Goal: Task Accomplishment & Management: Use online tool/utility

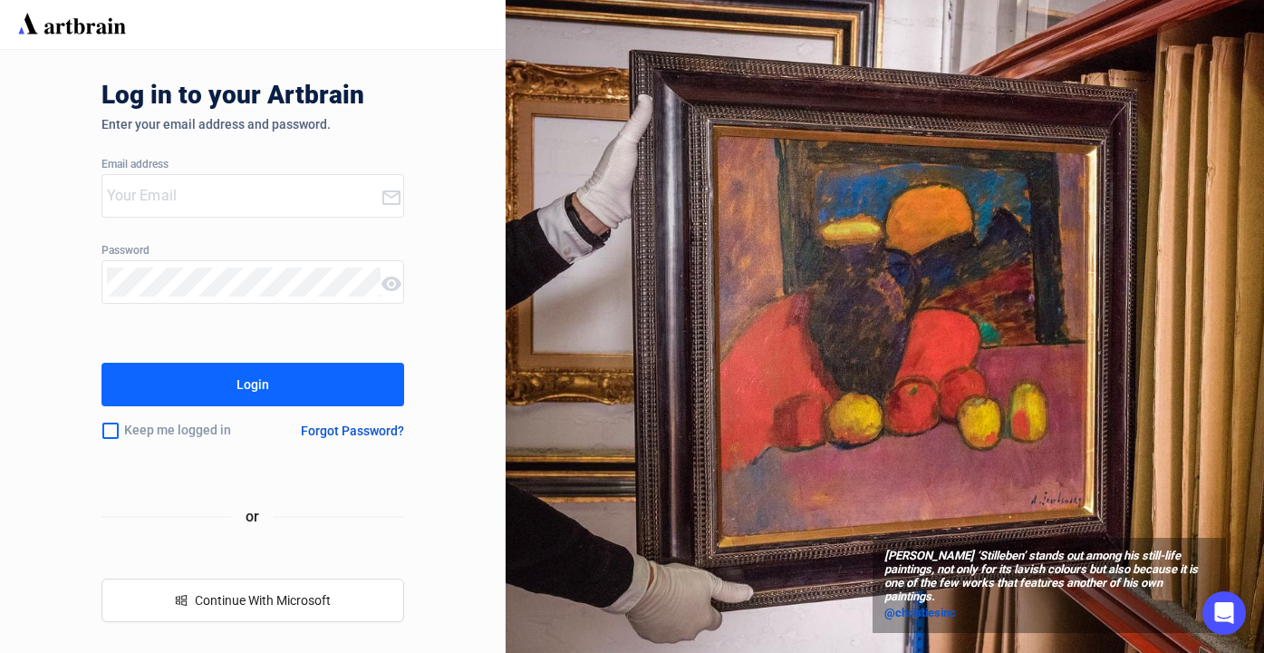
type input "[EMAIL_ADDRESS][DOMAIN_NAME]"
click at [136, 373] on button "Login" at bounding box center [254, 385] width 304 height 44
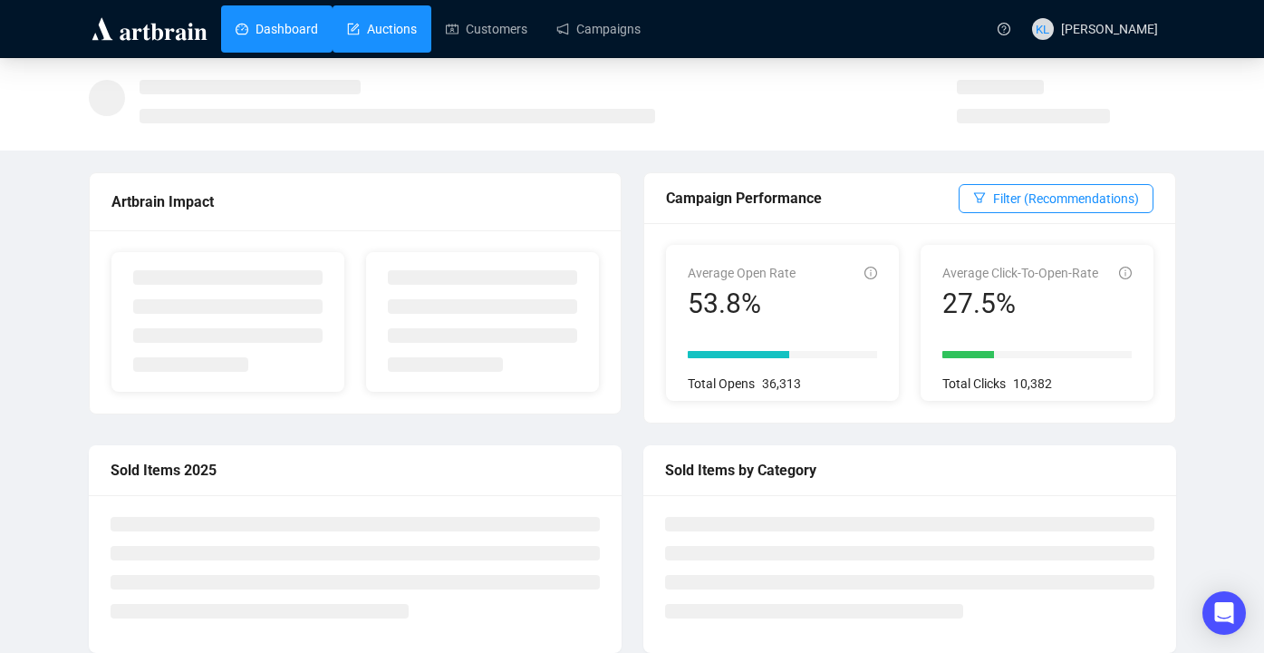
click at [417, 42] on link "Auctions" at bounding box center [382, 28] width 70 height 47
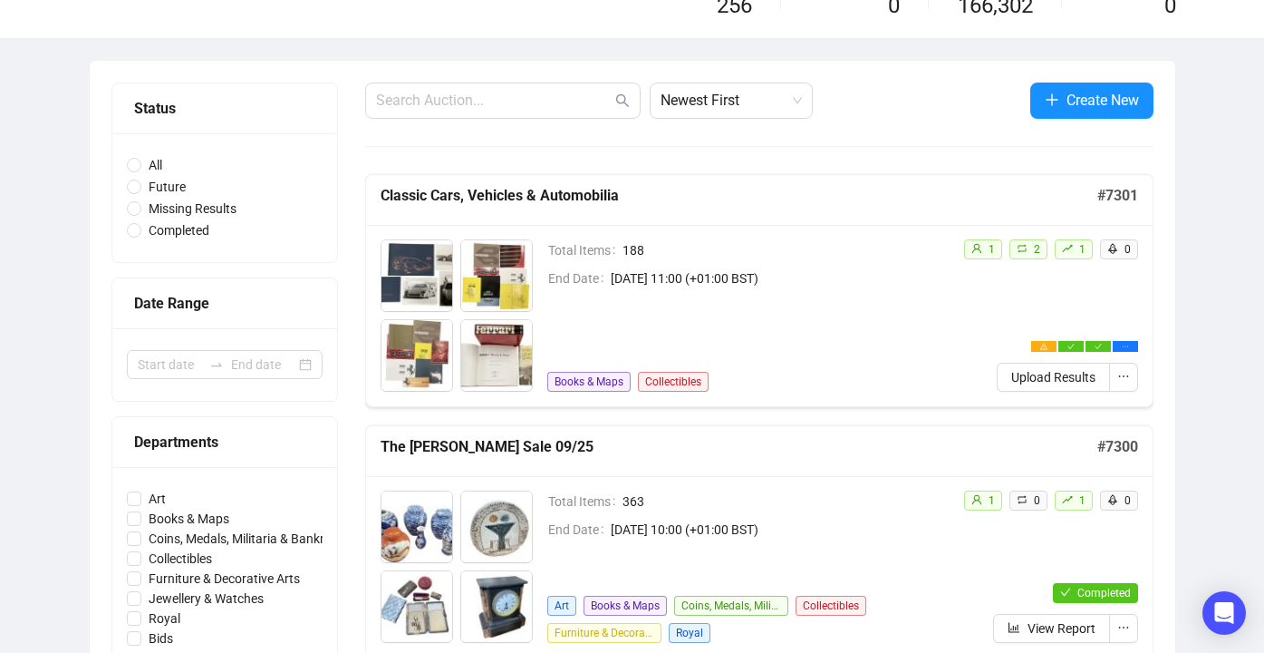
scroll to position [188, 0]
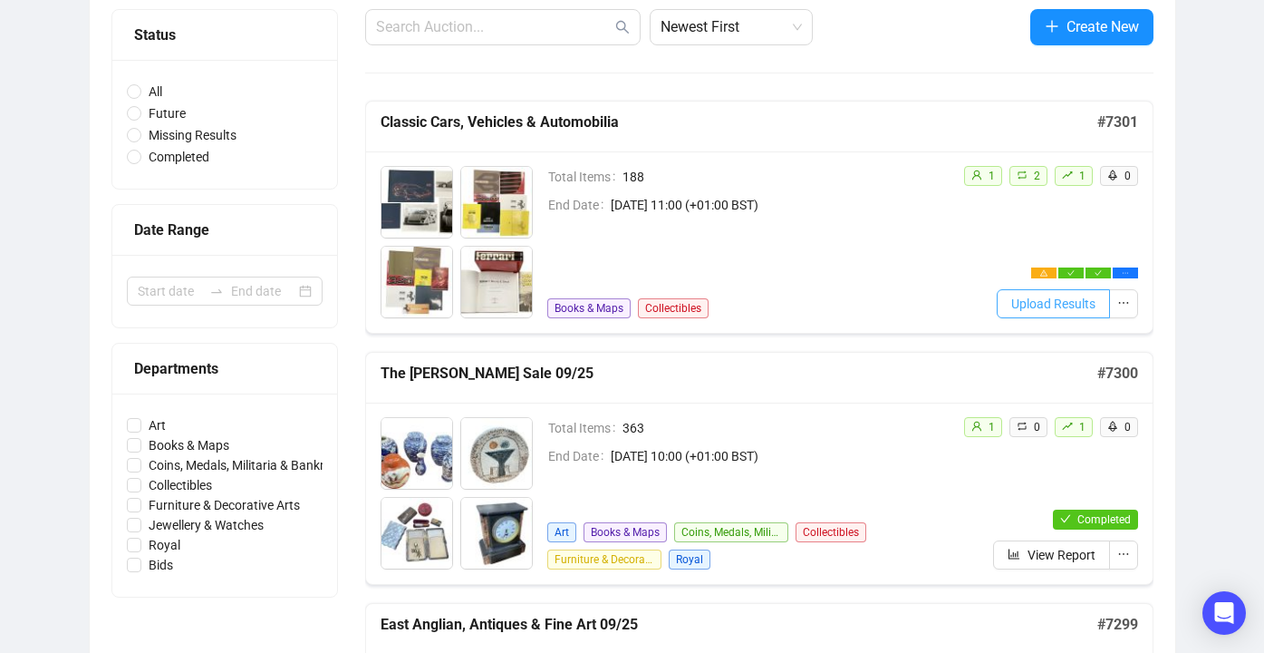
click at [1011, 306] on span "Upload Results" at bounding box center [1053, 304] width 84 height 20
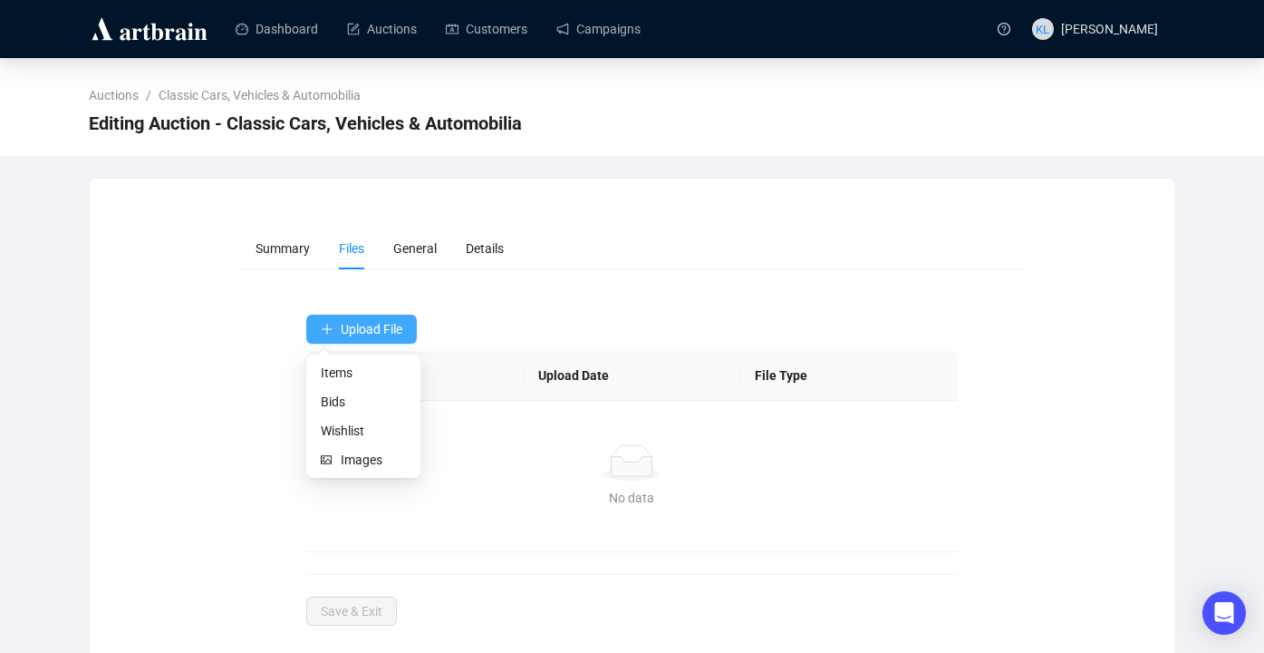
click at [389, 327] on span "Upload File" at bounding box center [372, 329] width 62 height 15
click at [348, 393] on span "Bids" at bounding box center [363, 402] width 85 height 20
click at [362, 407] on span "Bids" at bounding box center [363, 402] width 85 height 20
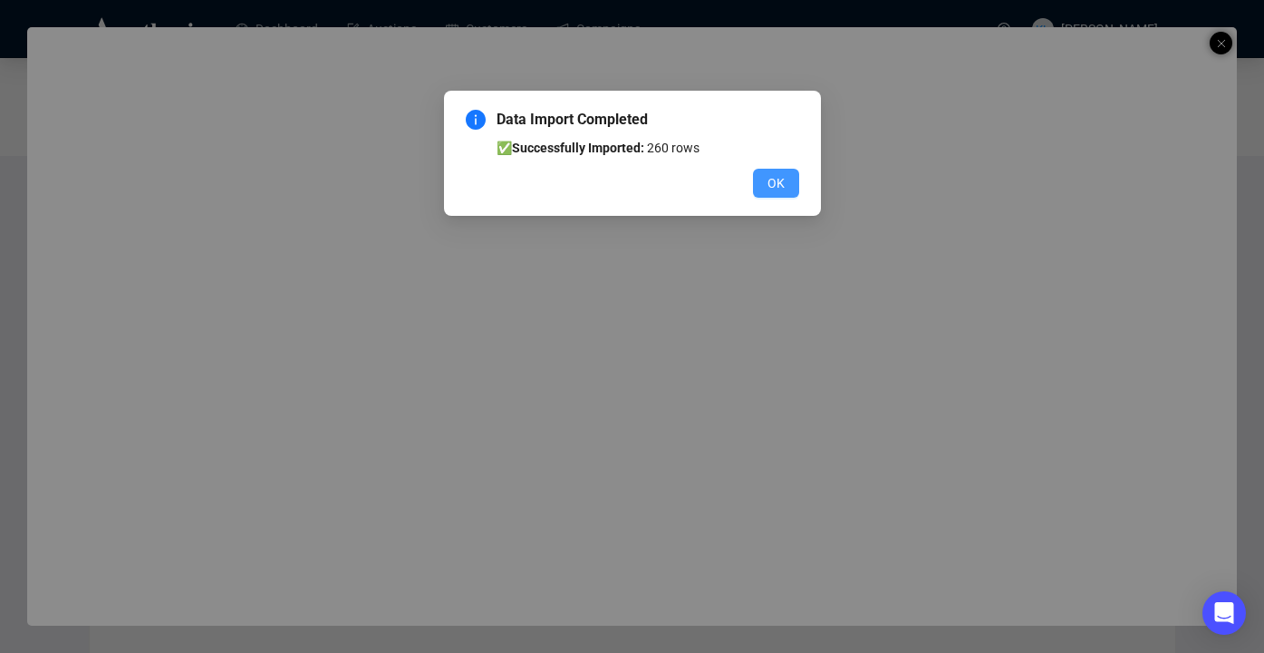
click at [774, 177] on span "OK" at bounding box center [776, 183] width 17 height 20
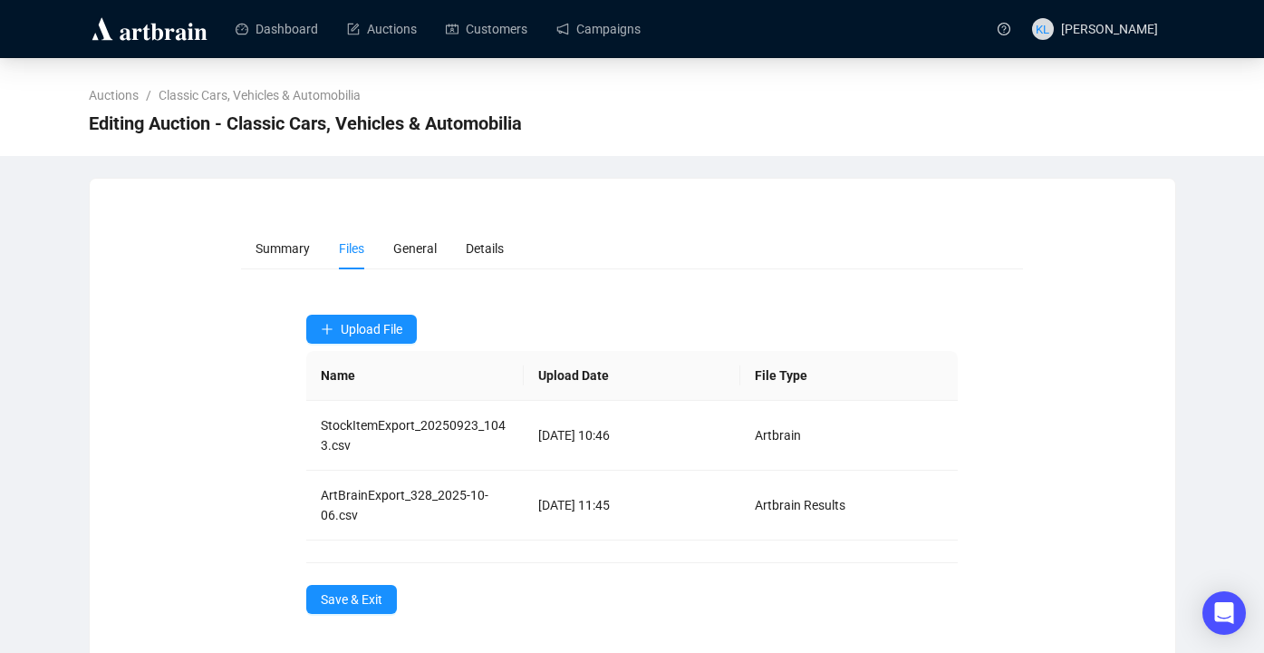
click at [1182, 52] on div "Dashboard Auctions Customers Campaigns KL Keir Leeson" at bounding box center [632, 28] width 1264 height 57
click at [356, 594] on span "Save & Exit" at bounding box center [352, 599] width 62 height 20
